Goal: Transaction & Acquisition: Purchase product/service

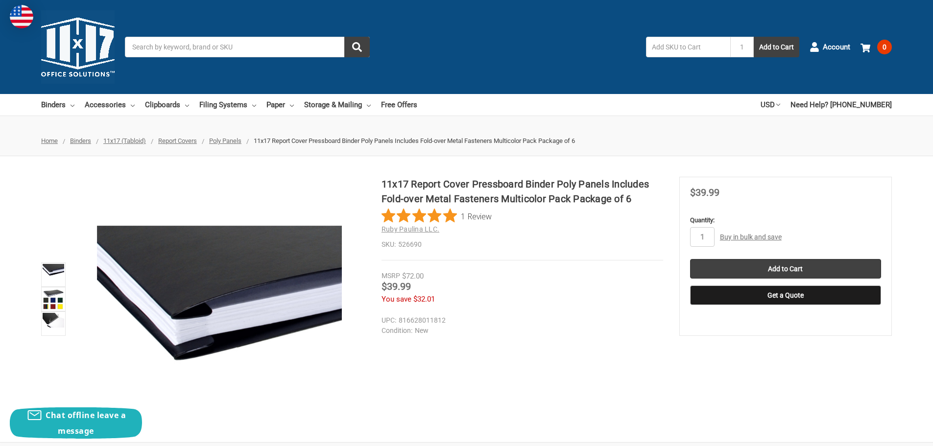
click at [255, 49] on input "Search" at bounding box center [247, 47] width 245 height 21
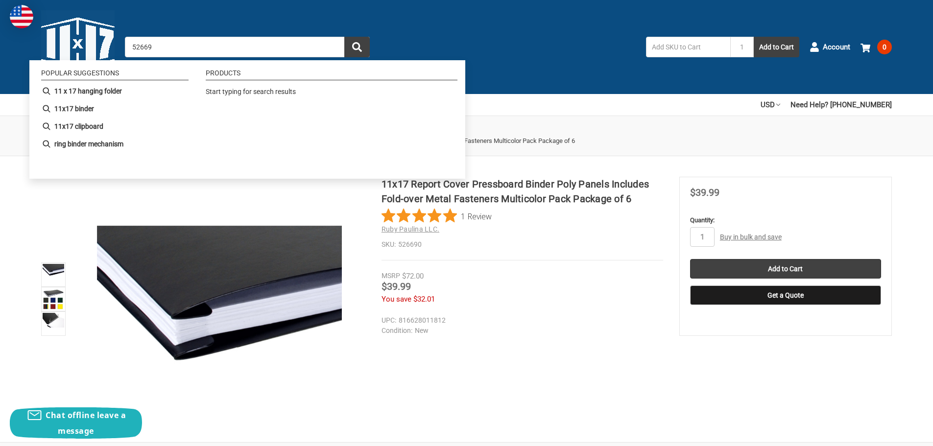
type input "526690"
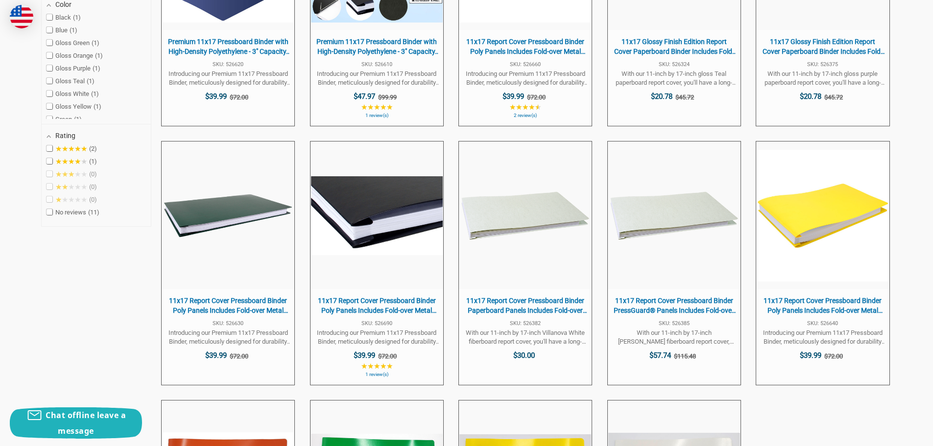
scroll to position [392, 0]
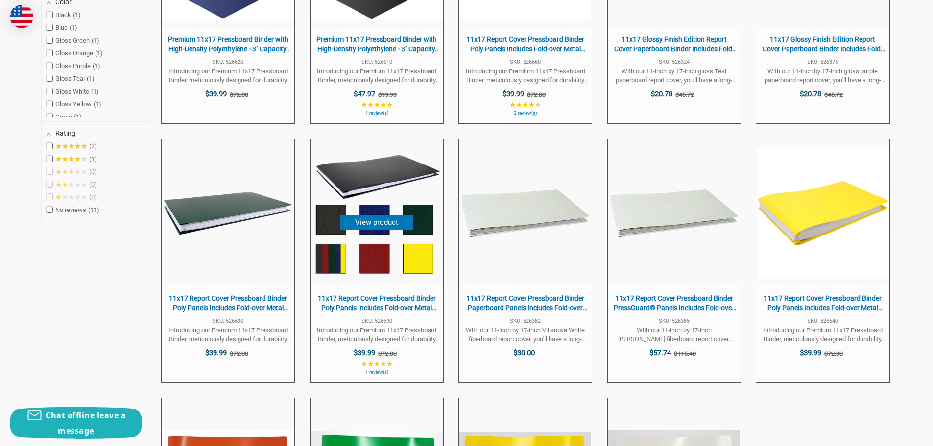
click at [361, 175] on img "11x17 Report Cover Pressboard Binder Poly Panels Includes Fold-over Metal Faste…" at bounding box center [377, 213] width 132 height 132
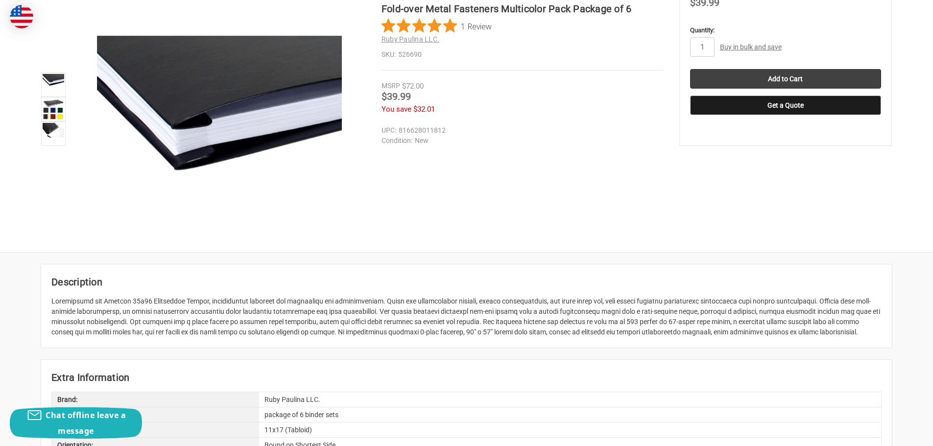
scroll to position [147, 0]
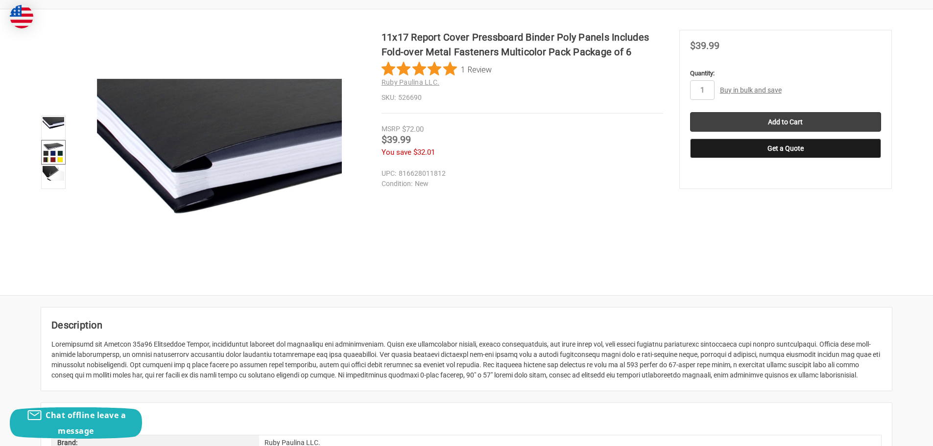
click at [49, 157] on img at bounding box center [54, 153] width 22 height 22
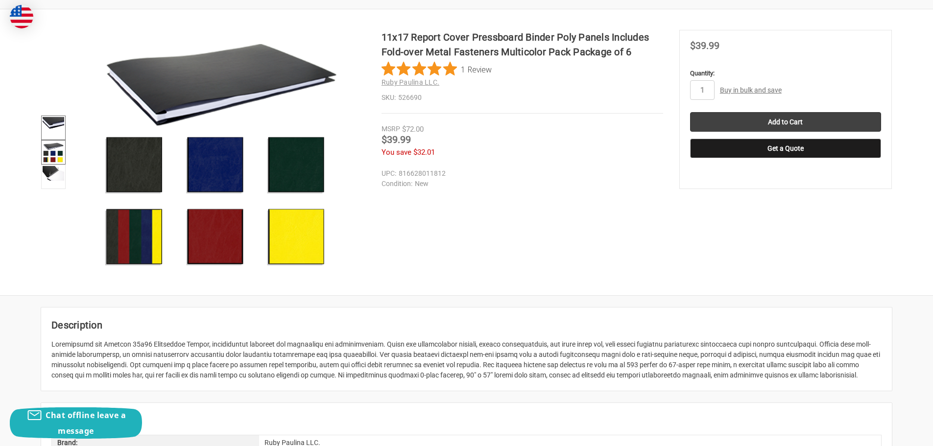
click at [50, 124] on img at bounding box center [54, 123] width 22 height 13
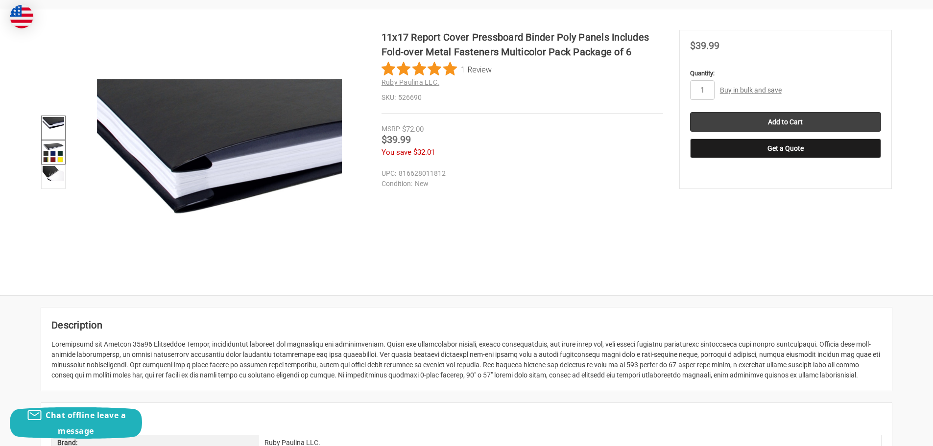
click at [43, 151] on img at bounding box center [54, 153] width 22 height 22
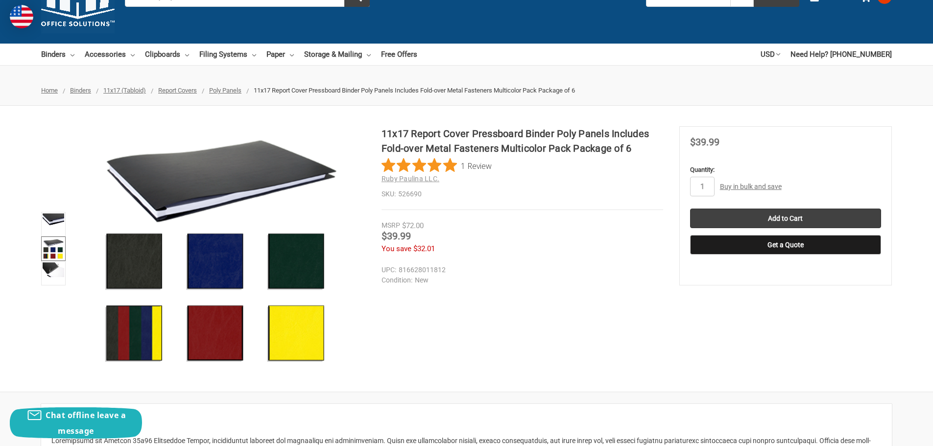
scroll to position [0, 0]
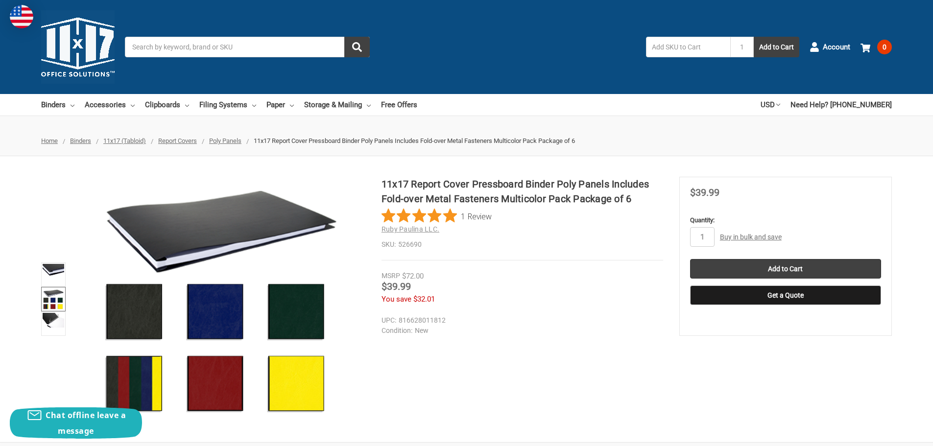
drag, startPoint x: 263, startPoint y: 48, endPoint x: 296, endPoint y: 49, distance: 33.8
click at [263, 48] on input "Search" at bounding box center [247, 47] width 245 height 21
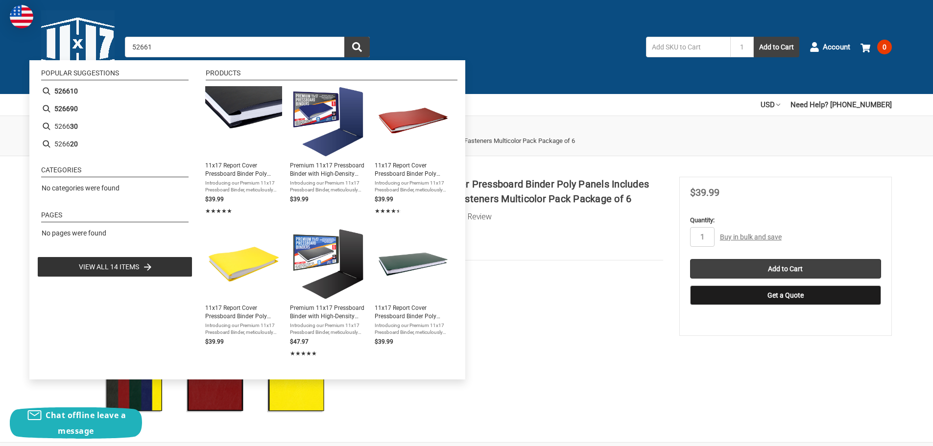
type input "526610"
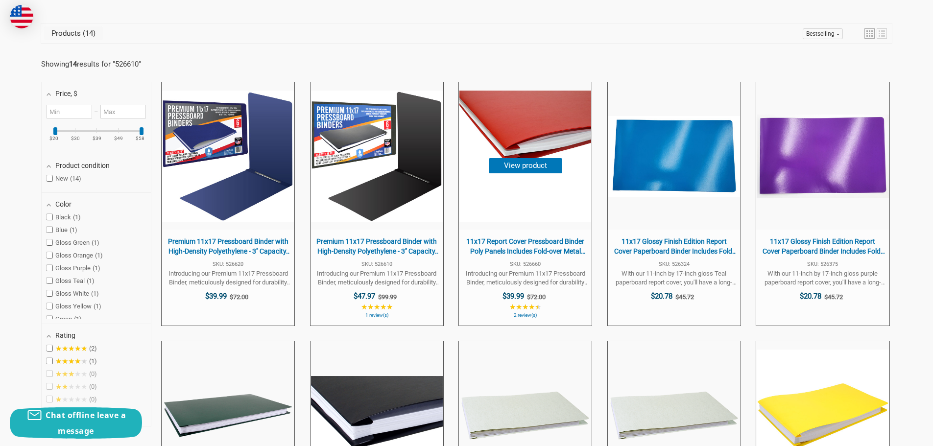
scroll to position [196, 0]
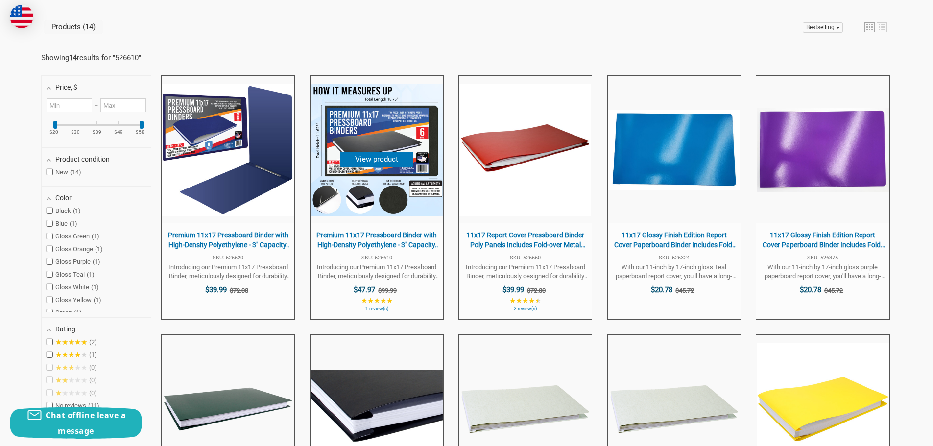
click at [401, 169] on img at bounding box center [377, 150] width 132 height 132
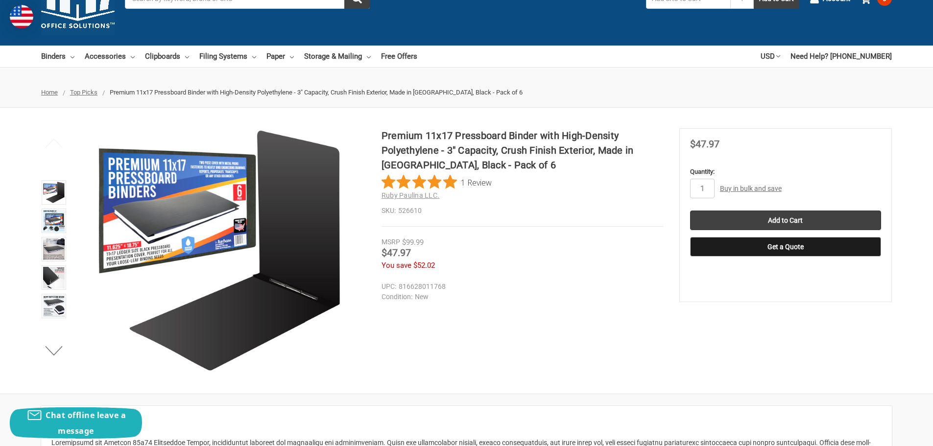
scroll to position [49, 0]
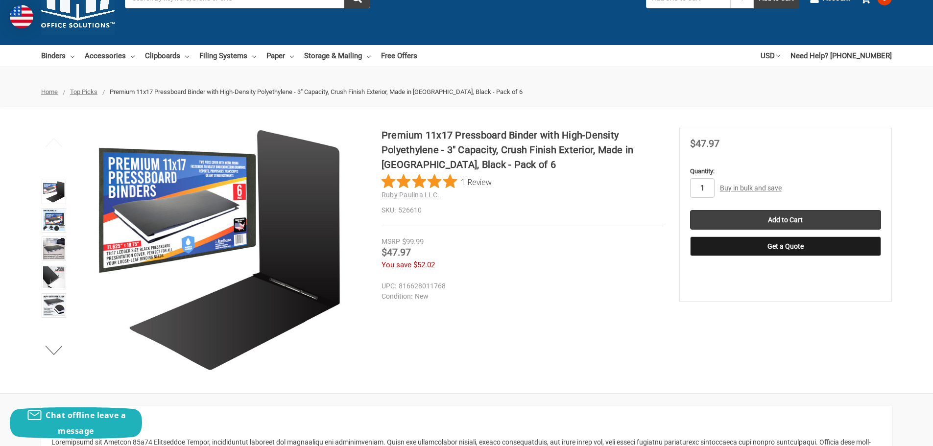
click at [703, 184] on input "1" at bounding box center [702, 188] width 24 height 20
type input "4"
click at [623, 183] on div "1 Review" at bounding box center [523, 181] width 282 height 15
click at [590, 192] on h2 "Ruby Paulina LLC." at bounding box center [523, 195] width 282 height 10
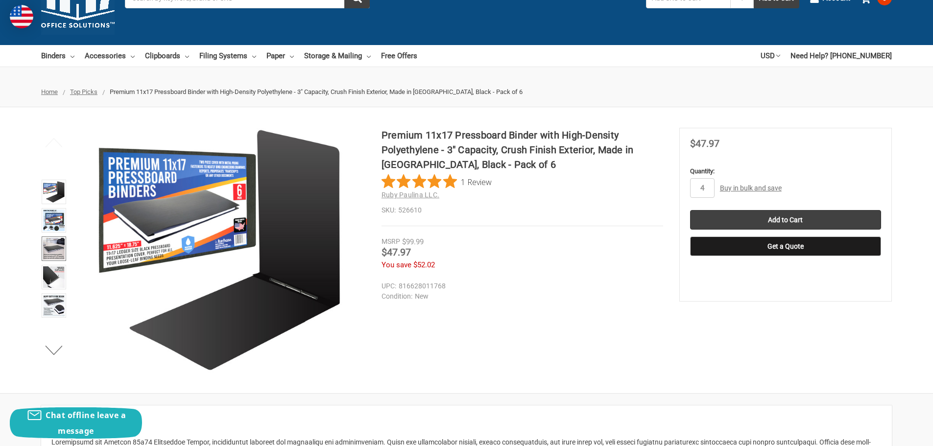
click at [49, 252] on img at bounding box center [54, 249] width 22 height 22
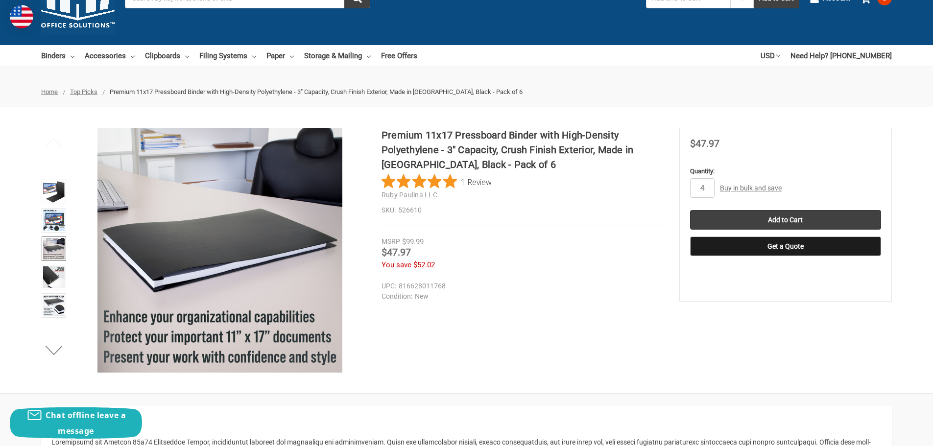
click at [569, 209] on dd "526610" at bounding box center [523, 210] width 282 height 10
click at [552, 150] on h1 "Premium 11x17 Pressboard Binder with High-Density Polyethylene - 3" Capacity, C…" at bounding box center [523, 150] width 282 height 44
click at [574, 149] on h1 "Premium 11x17 Pressboard Binder with High-Density Polyethylene - 3" Capacity, C…" at bounding box center [523, 150] width 282 height 44
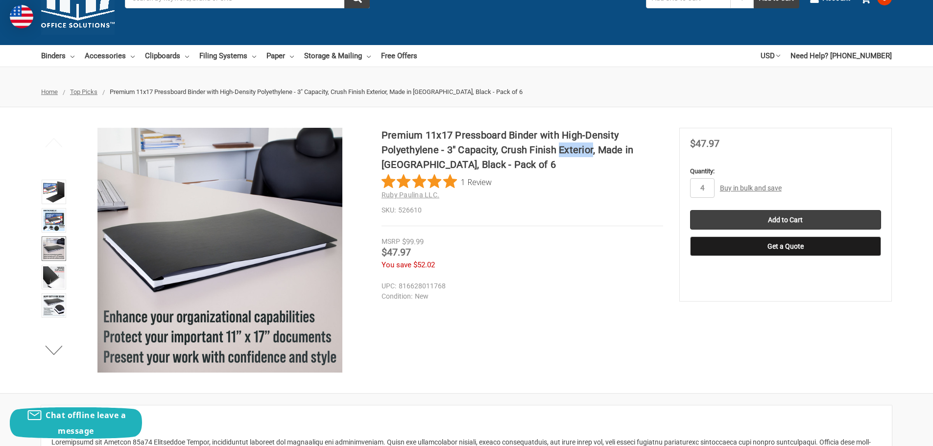
click at [574, 149] on h1 "Premium 11x17 Pressboard Binder with High-Density Polyethylene - 3" Capacity, C…" at bounding box center [523, 150] width 282 height 44
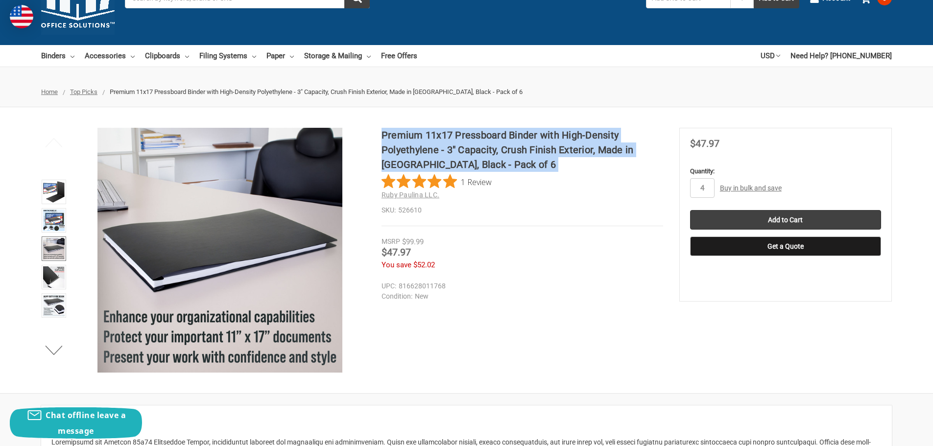
click at [574, 149] on h1 "Premium 11x17 Pressboard Binder with High-Density Polyethylene - 3" Capacity, C…" at bounding box center [523, 150] width 282 height 44
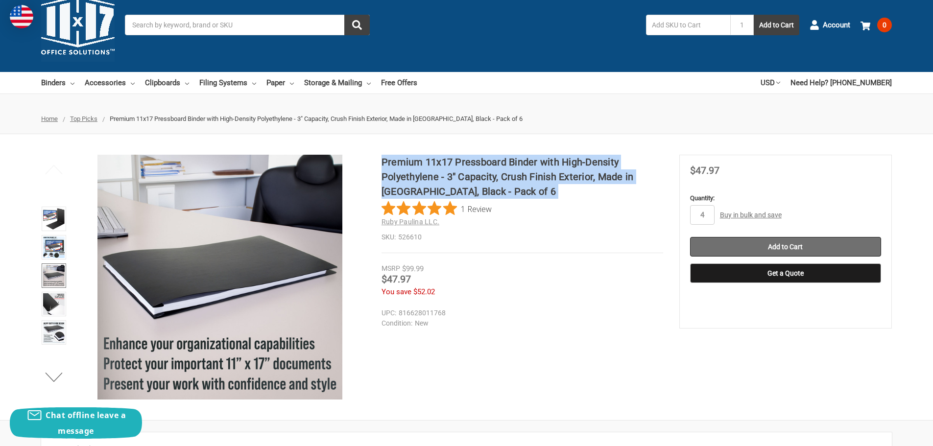
scroll to position [0, 0]
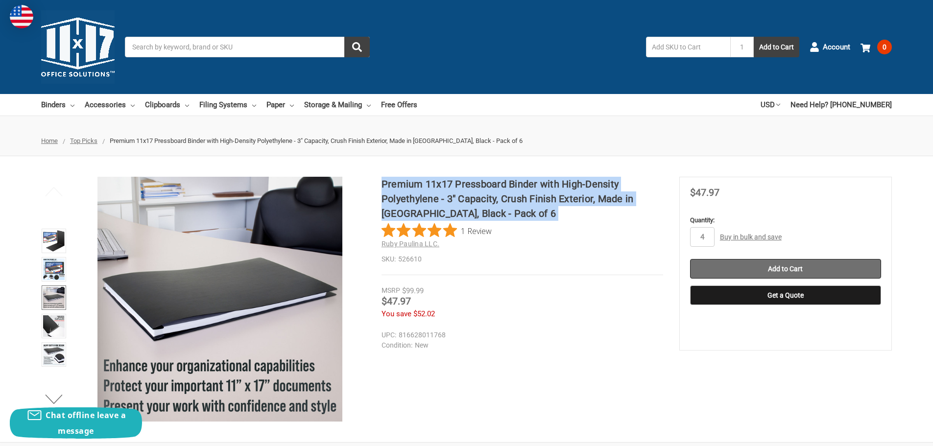
click at [778, 270] on input "Add to Cart" at bounding box center [785, 269] width 191 height 20
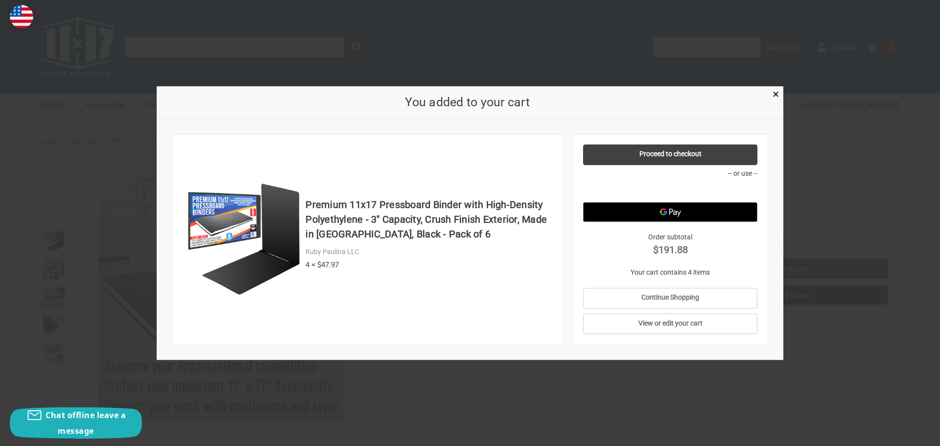
click at [776, 101] on div "You added to your cart" at bounding box center [470, 102] width 627 height 33
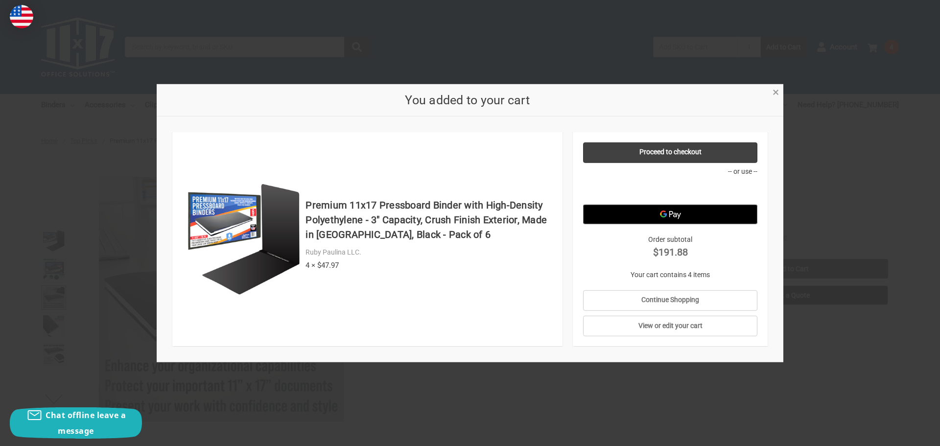
click at [778, 95] on span "×" at bounding box center [776, 92] width 6 height 14
